Goal: Obtain resource: Obtain resource

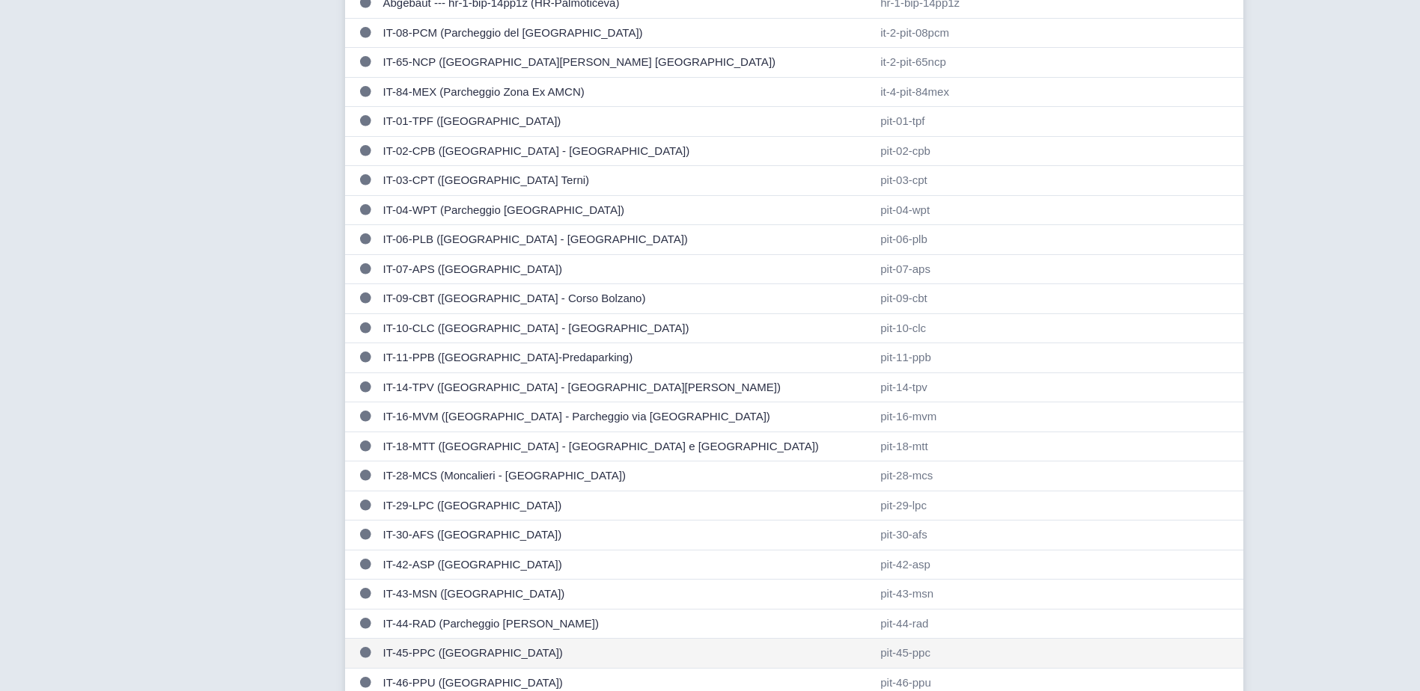
scroll to position [524, 0]
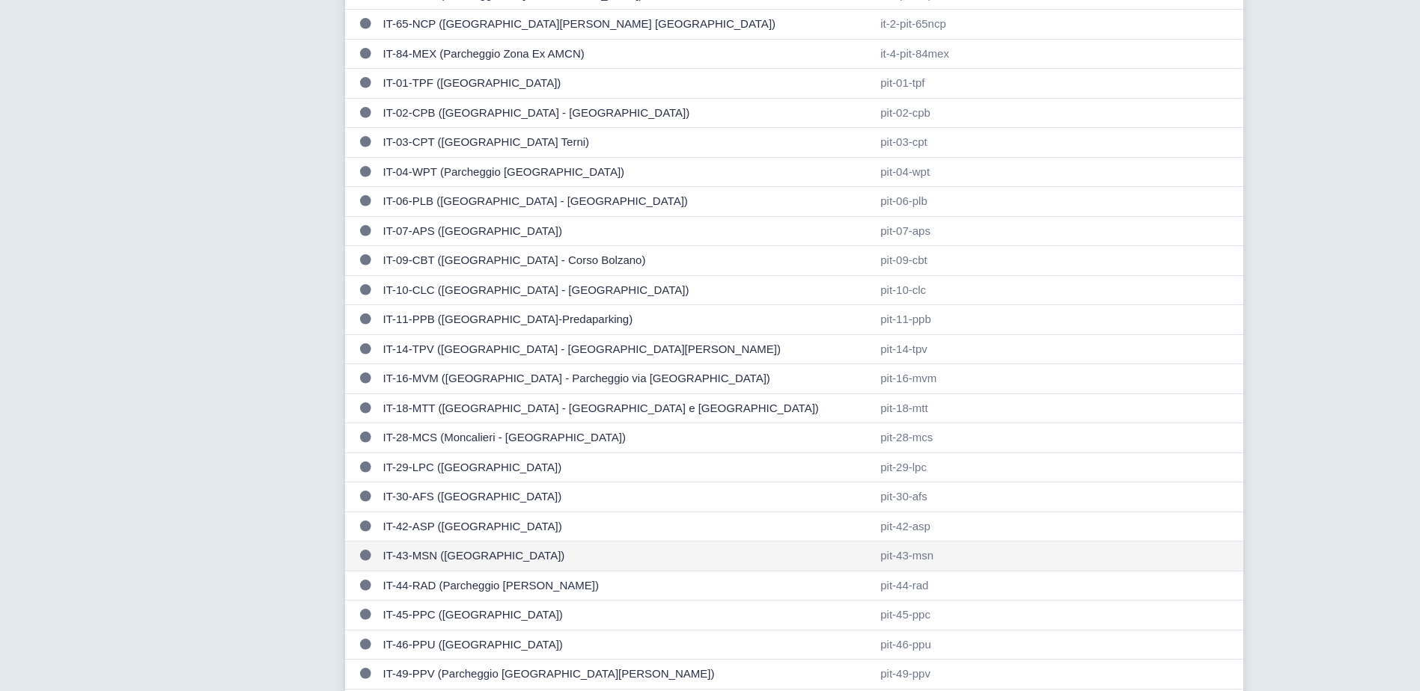
click at [500, 557] on td "IT-43-MSN ([GEOGRAPHIC_DATA])" at bounding box center [626, 557] width 498 height 30
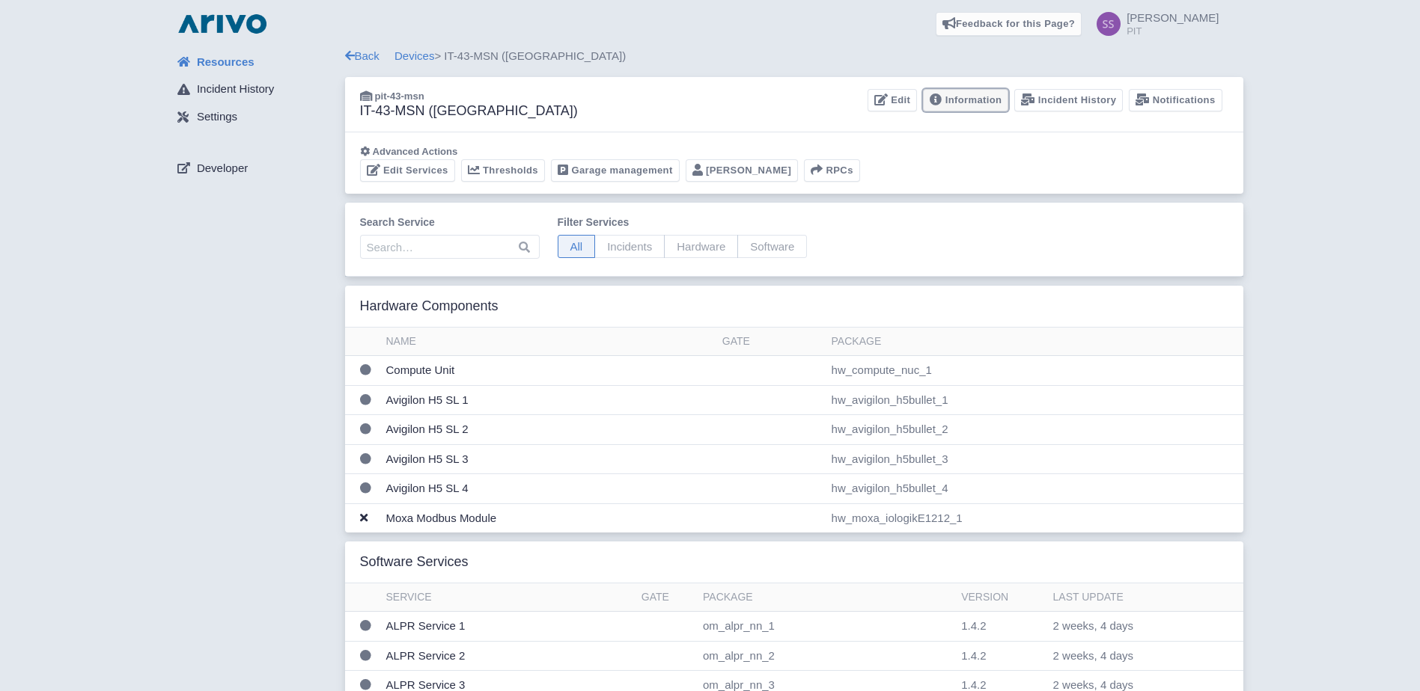
click at [976, 98] on link "Information" at bounding box center [965, 100] width 85 height 23
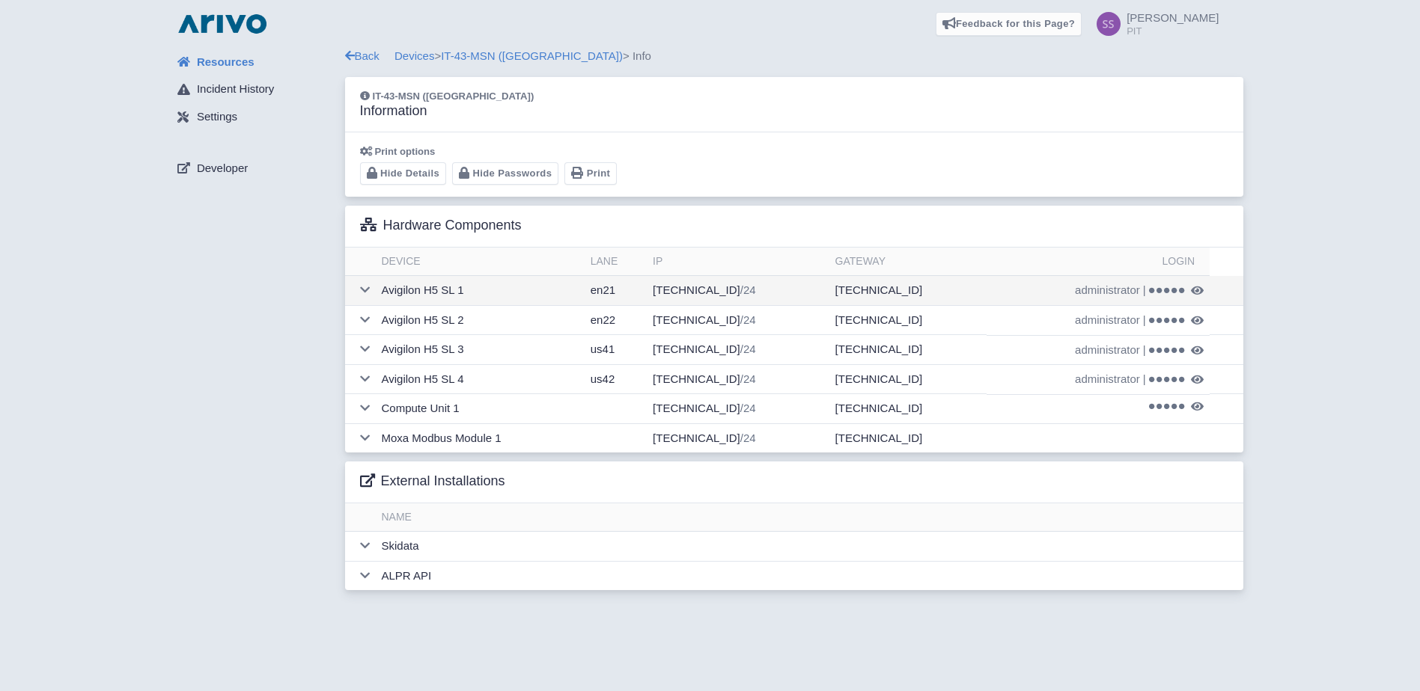
click at [1196, 294] on icon at bounding box center [1197, 290] width 13 height 11
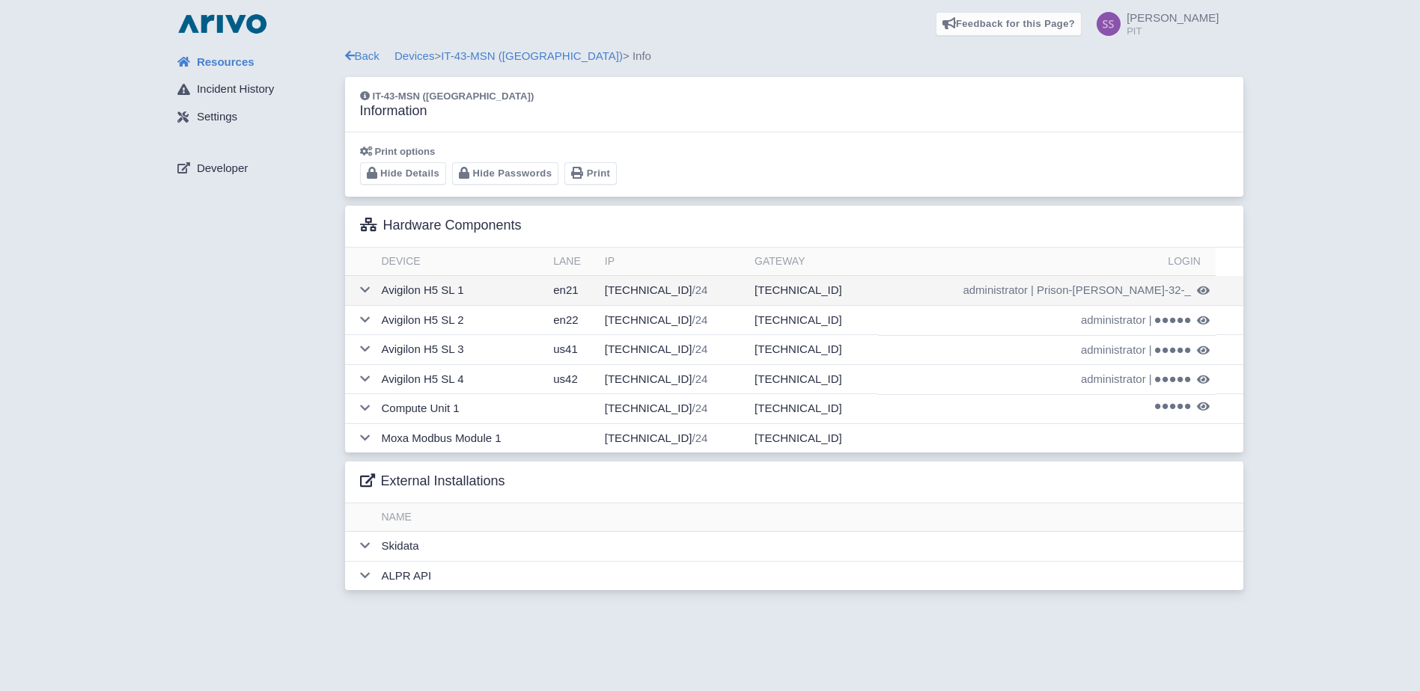
drag, startPoint x: 1089, startPoint y: 290, endPoint x: 1186, endPoint y: 294, distance: 97.4
click at [1186, 294] on td "administrator | Prison-phillips-32-_" at bounding box center [1046, 290] width 337 height 29
copy td "Prison-phillips-32-_"
